Goal: Navigation & Orientation: Find specific page/section

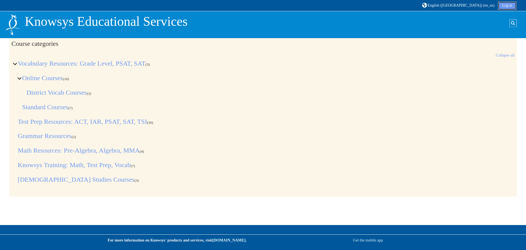
click at [506, 4] on link "Log in" at bounding box center [507, 6] width 18 height 8
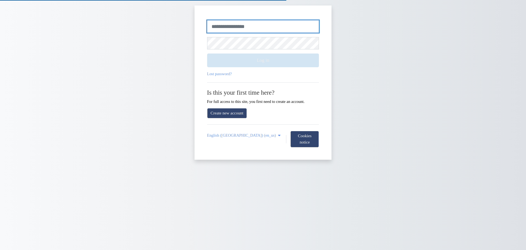
type input "**********"
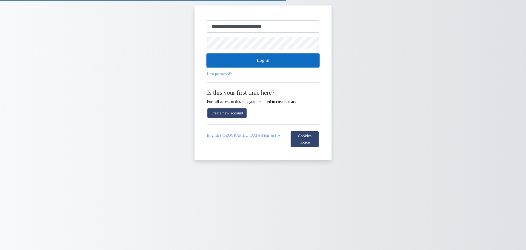
click at [271, 58] on button "Log in" at bounding box center [263, 60] width 112 height 14
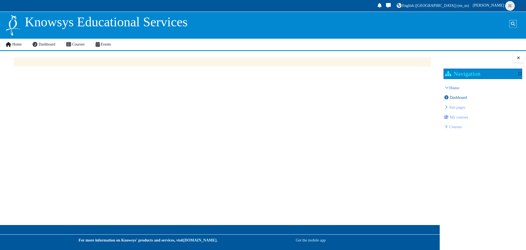
click at [456, 96] on span "Dashboard" at bounding box center [458, 97] width 17 height 4
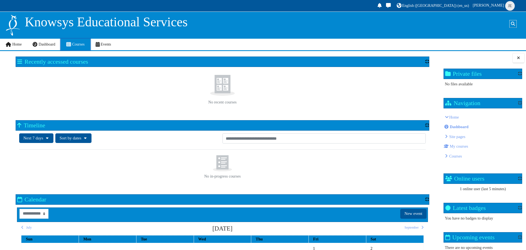
click at [73, 42] on span "Courses" at bounding box center [78, 44] width 12 height 4
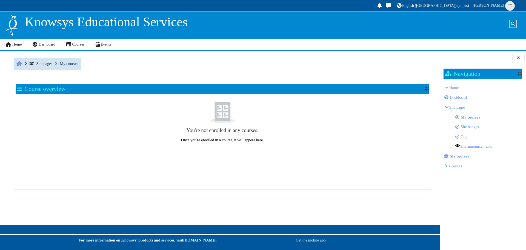
click at [37, 64] on span "Site pages" at bounding box center [40, 63] width 23 height 4
click at [17, 45] on span "Home" at bounding box center [16, 44] width 9 height 4
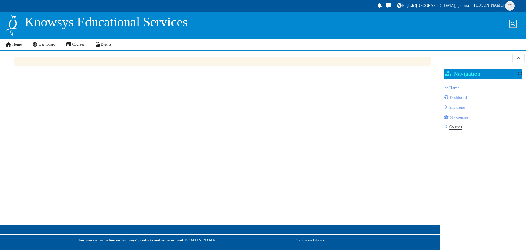
click at [453, 127] on link "Courses" at bounding box center [455, 126] width 13 height 4
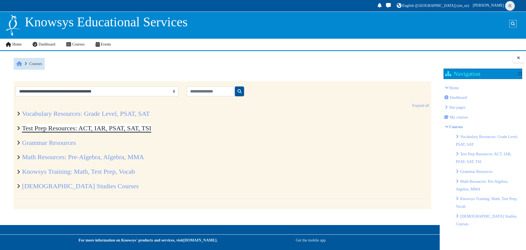
click at [47, 128] on link "Test Prep Resources: ACT, IAR, PSAT, SAT, TSI" at bounding box center [86, 127] width 129 height 7
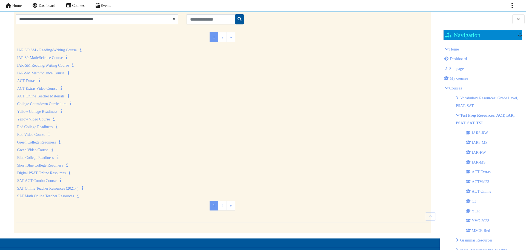
scroll to position [68, 0]
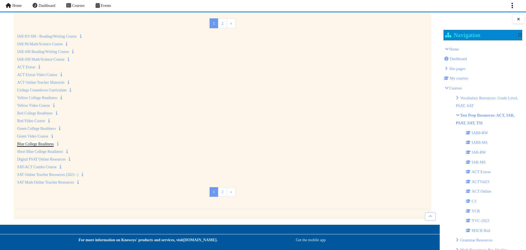
click at [34, 143] on link "Blue College Readiness" at bounding box center [35, 144] width 37 height 4
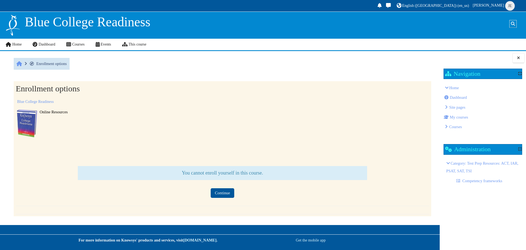
click at [456, 170] on span "Category: Test Prep Resources: ACT, IAR, PSAT, SAT, TSI" at bounding box center [482, 167] width 72 height 12
click at [453, 162] on span "Category: Test Prep Resources: ACT, IAR, PSAT, SAT, TSI" at bounding box center [482, 167] width 72 height 12
click at [474, 181] on link "Competency frameworks" at bounding box center [479, 180] width 46 height 4
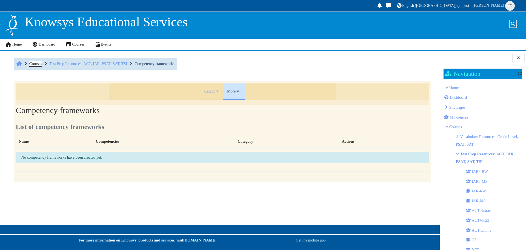
click at [38, 63] on span "Courses" at bounding box center [35, 63] width 13 height 4
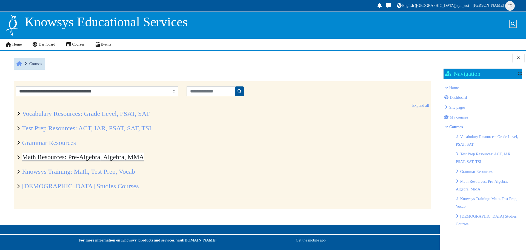
click at [50, 157] on link "Math Resources: Pre-Algebra, Algebra, MMA" at bounding box center [83, 156] width 122 height 7
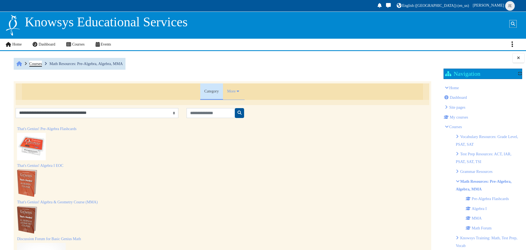
click at [35, 62] on span "Courses" at bounding box center [35, 63] width 13 height 4
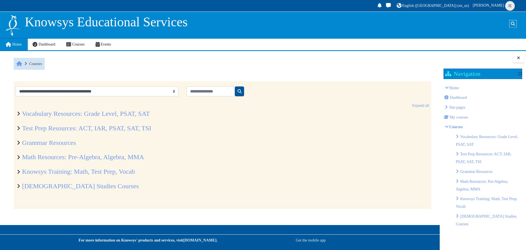
click at [12, 43] on span "Home" at bounding box center [16, 44] width 9 height 4
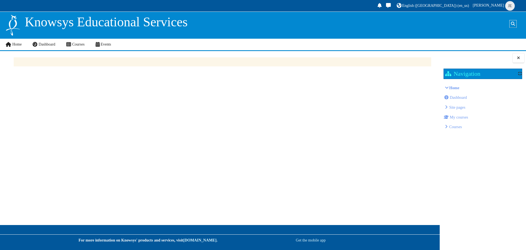
click at [456, 107] on span "Site pages" at bounding box center [457, 107] width 16 height 4
click at [14, 44] on span "Home" at bounding box center [16, 44] width 9 height 4
click at [13, 46] on span "Home" at bounding box center [16, 44] width 9 height 4
click at [39, 43] on span "Dashboard" at bounding box center [47, 44] width 17 height 4
